Goal: Find specific page/section: Find specific page/section

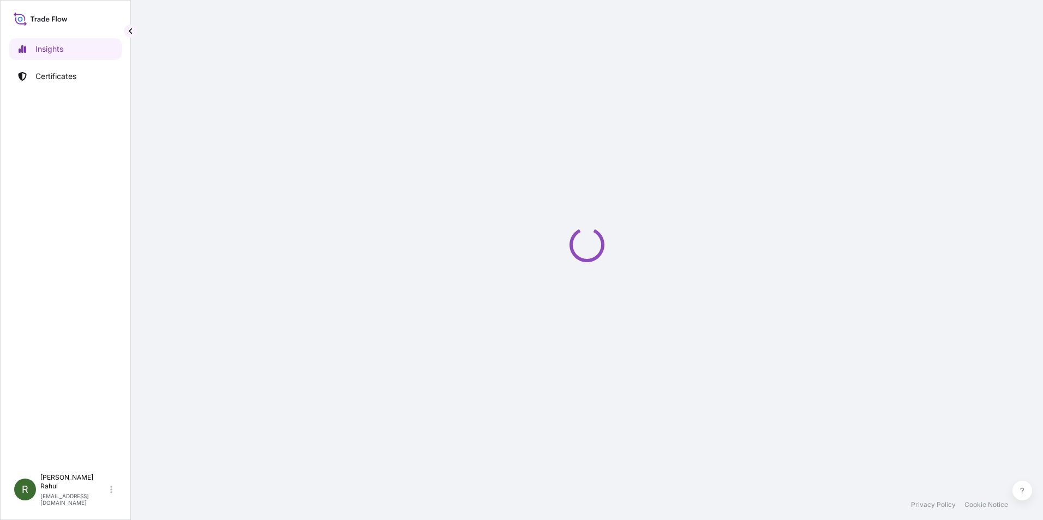
select select "2025"
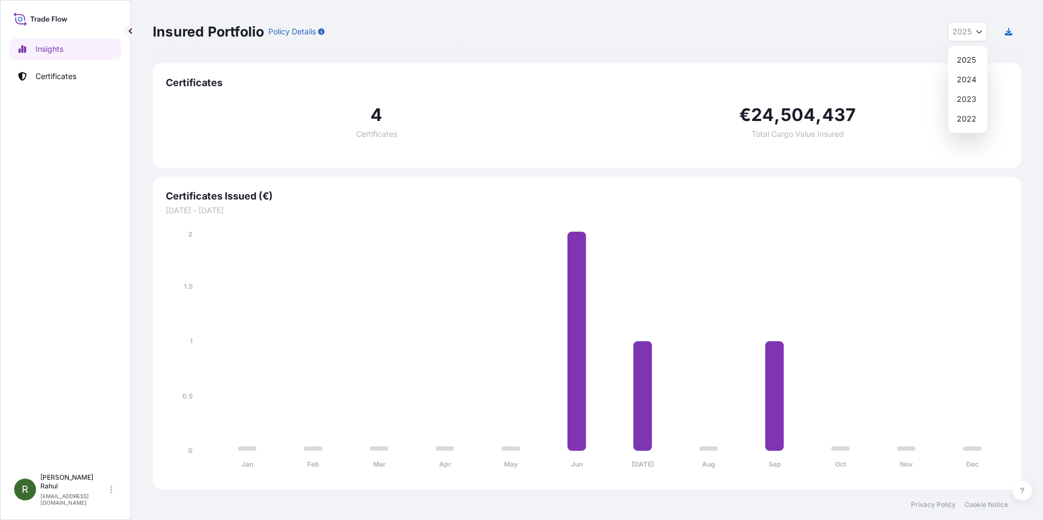
click at [975, 26] on button "2025" at bounding box center [967, 32] width 40 height 20
click at [979, 73] on div "2024" at bounding box center [967, 80] width 31 height 20
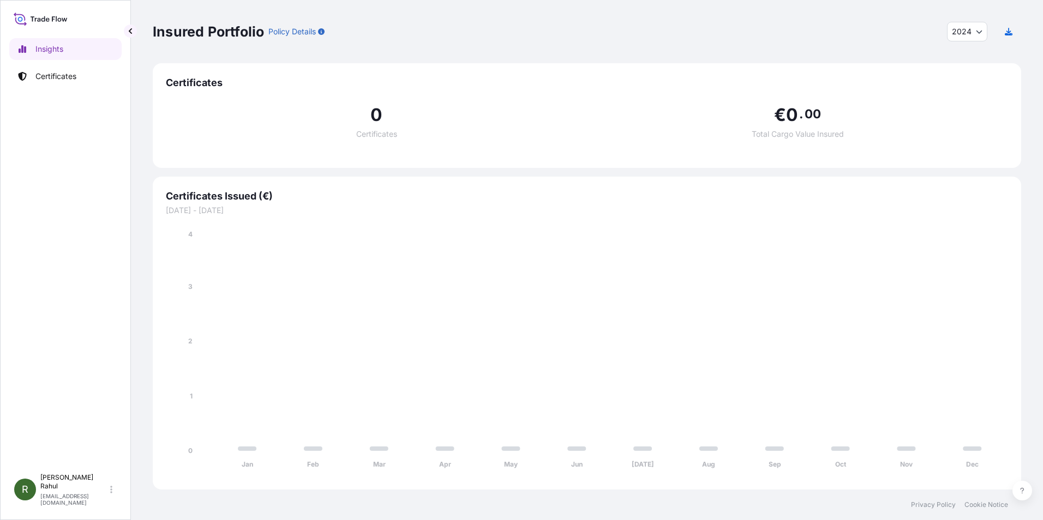
click at [977, 35] on button "2024" at bounding box center [967, 32] width 40 height 20
click at [971, 105] on div "2023" at bounding box center [967, 99] width 31 height 20
click at [976, 28] on icon "Year Selector" at bounding box center [979, 31] width 7 height 7
click at [969, 62] on div "2025" at bounding box center [967, 60] width 31 height 20
select select "2025"
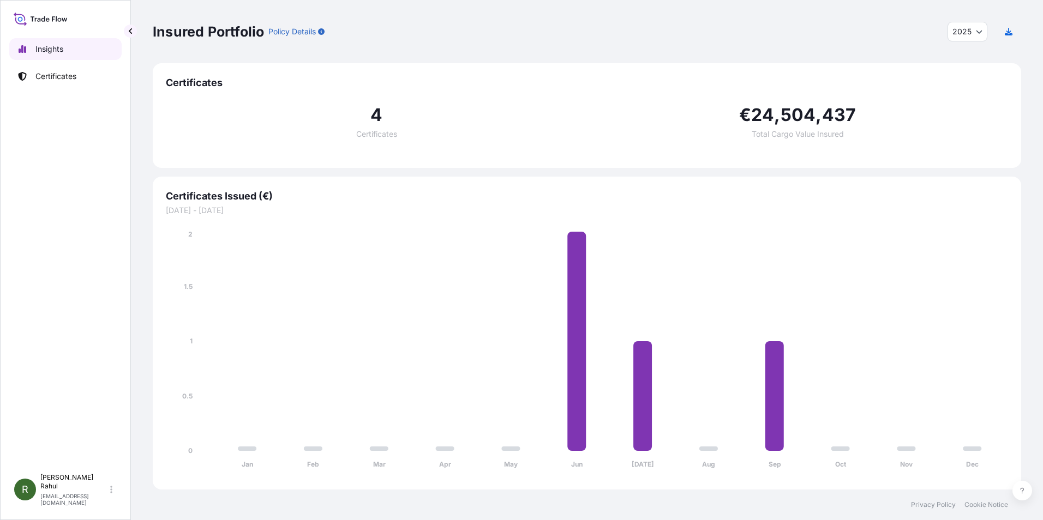
click at [47, 46] on p "Insights" at bounding box center [49, 49] width 28 height 11
click at [1010, 28] on icon "button" at bounding box center [1008, 32] width 8 height 8
click at [45, 74] on p "Certificates" at bounding box center [55, 76] width 41 height 11
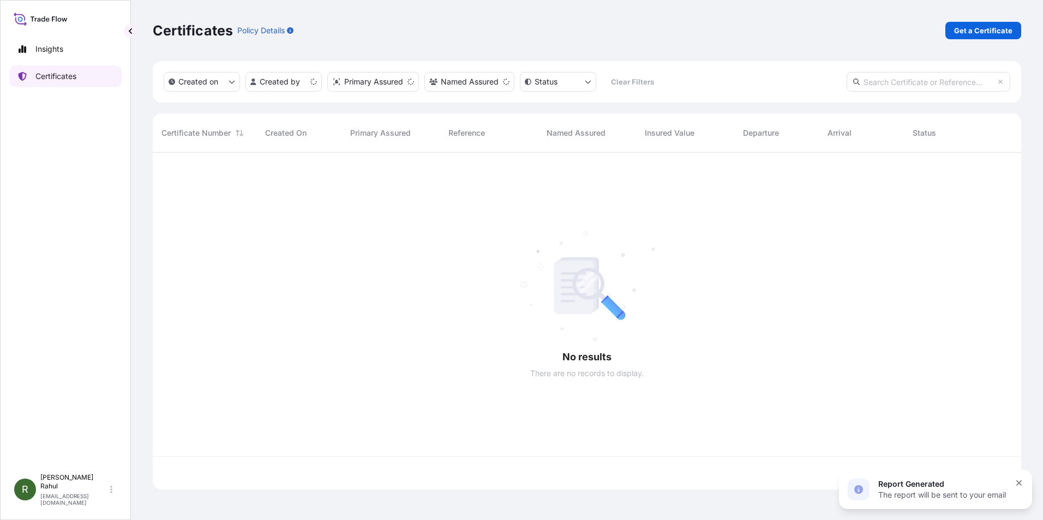
scroll to position [335, 860]
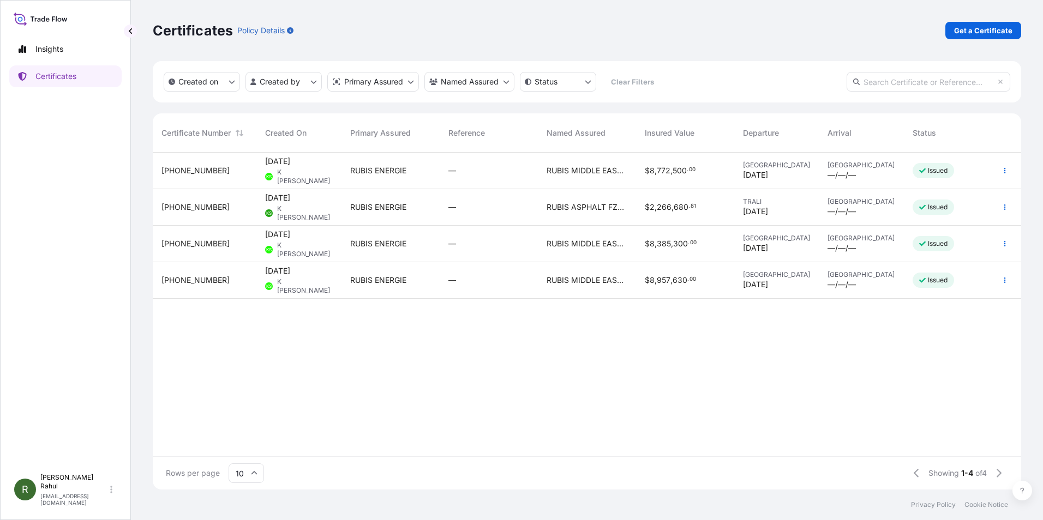
click at [263, 473] on input "10" at bounding box center [245, 473] width 35 height 20
click at [246, 443] on div "50" at bounding box center [246, 443] width 27 height 21
